Goal: Transaction & Acquisition: Purchase product/service

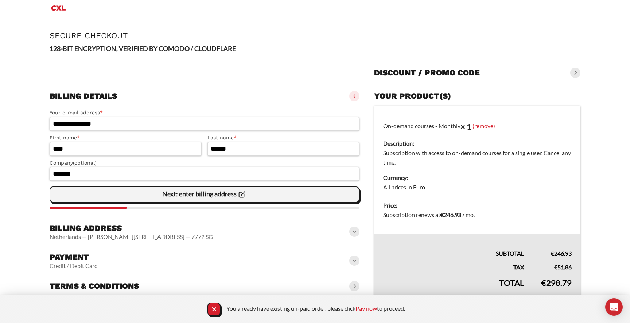
click at [0, 0] on slot "Next: enter billing address" at bounding box center [0, 0] width 0 height 0
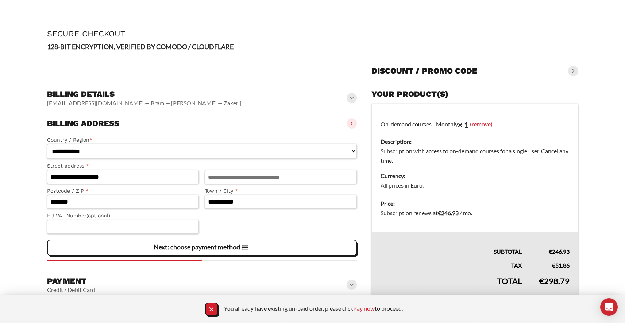
scroll to position [14, 0]
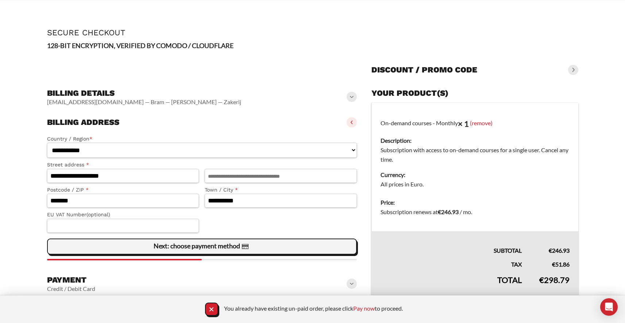
click at [0, 0] on slot "Next: choose payment method" at bounding box center [0, 0] width 0 height 0
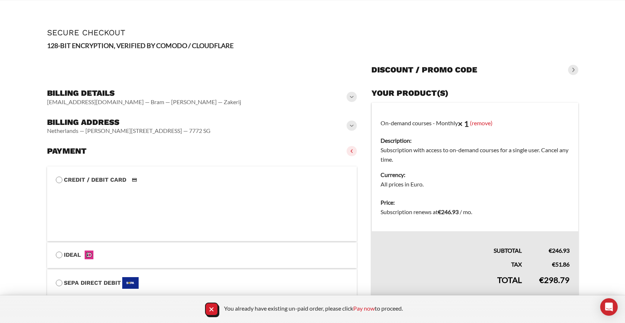
scroll to position [81, 0]
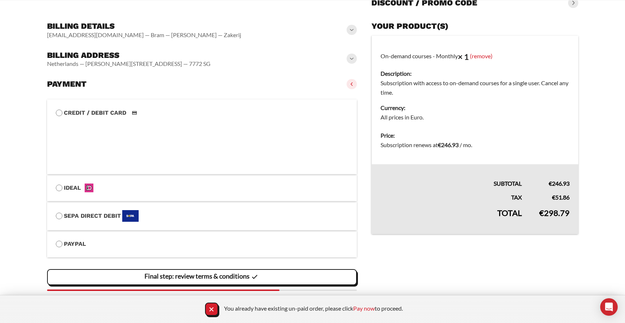
click at [25, 178] on main "**********" at bounding box center [312, 140] width 625 height 389
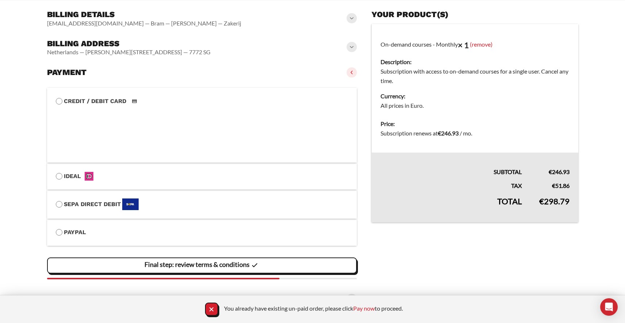
click at [129, 267] on div "Final step: review terms & conditions" at bounding box center [202, 266] width 300 height 15
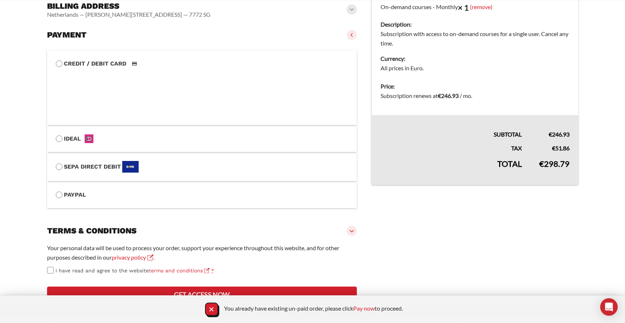
scroll to position [157, 0]
click at [55, 268] on span "I have read and agree to the website terms and conditions" at bounding box center [132, 271] width 154 height 6
click at [195, 291] on button "Get access now" at bounding box center [202, 295] width 310 height 16
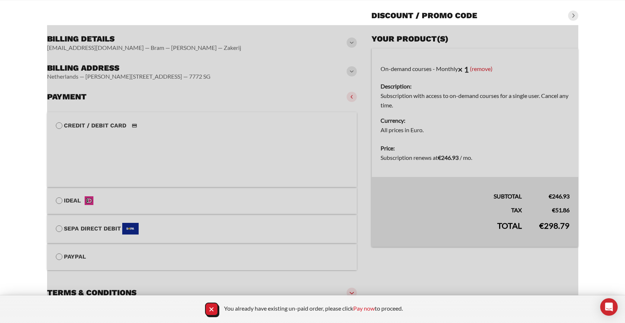
scroll to position [171, 0]
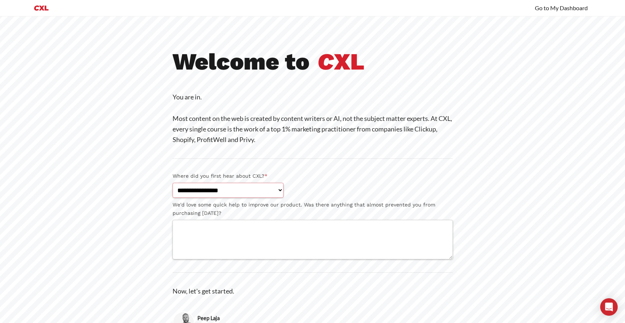
click at [209, 193] on select "**********" at bounding box center [227, 190] width 111 height 15
select select "**********"
click at [258, 252] on textarea "We'd love some quick help to improve our product. Was there anything that almos…" at bounding box center [312, 239] width 280 height 39
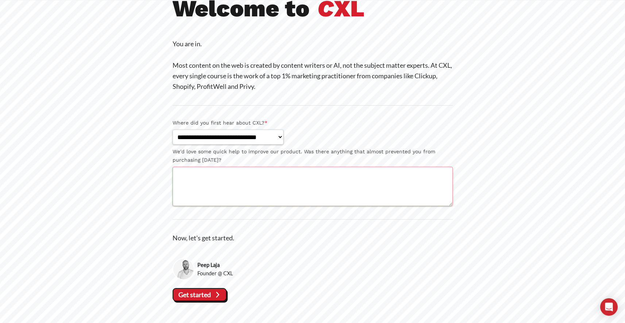
scroll to position [67, 0]
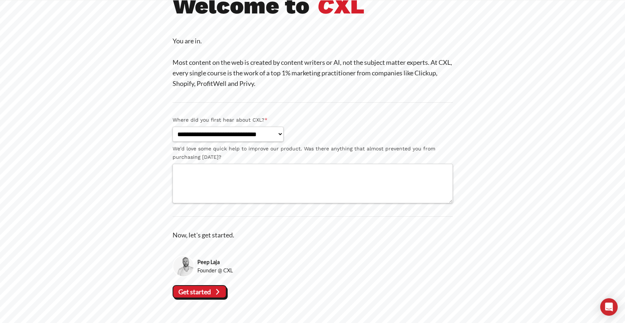
click at [219, 295] on icon at bounding box center [217, 292] width 10 height 10
click at [214, 298] on vaadin-button "Get started" at bounding box center [199, 291] width 54 height 13
